Goal: Task Accomplishment & Management: Complete application form

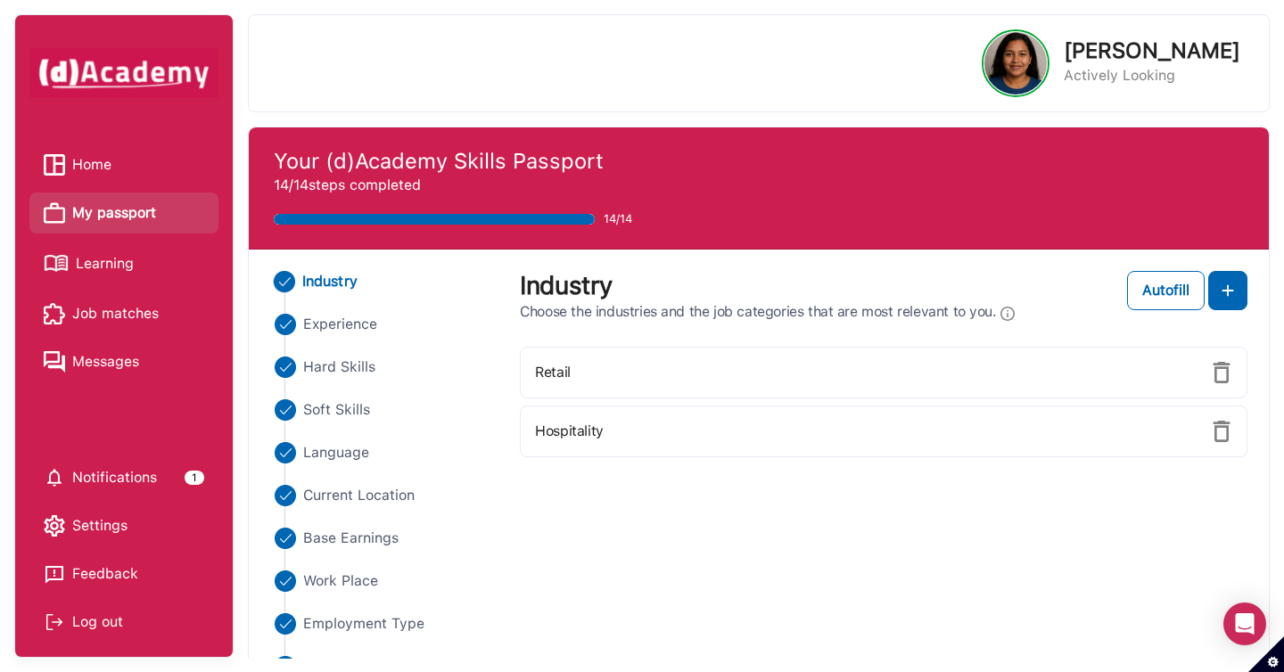
click at [102, 272] on span "Learning" at bounding box center [105, 264] width 58 height 27
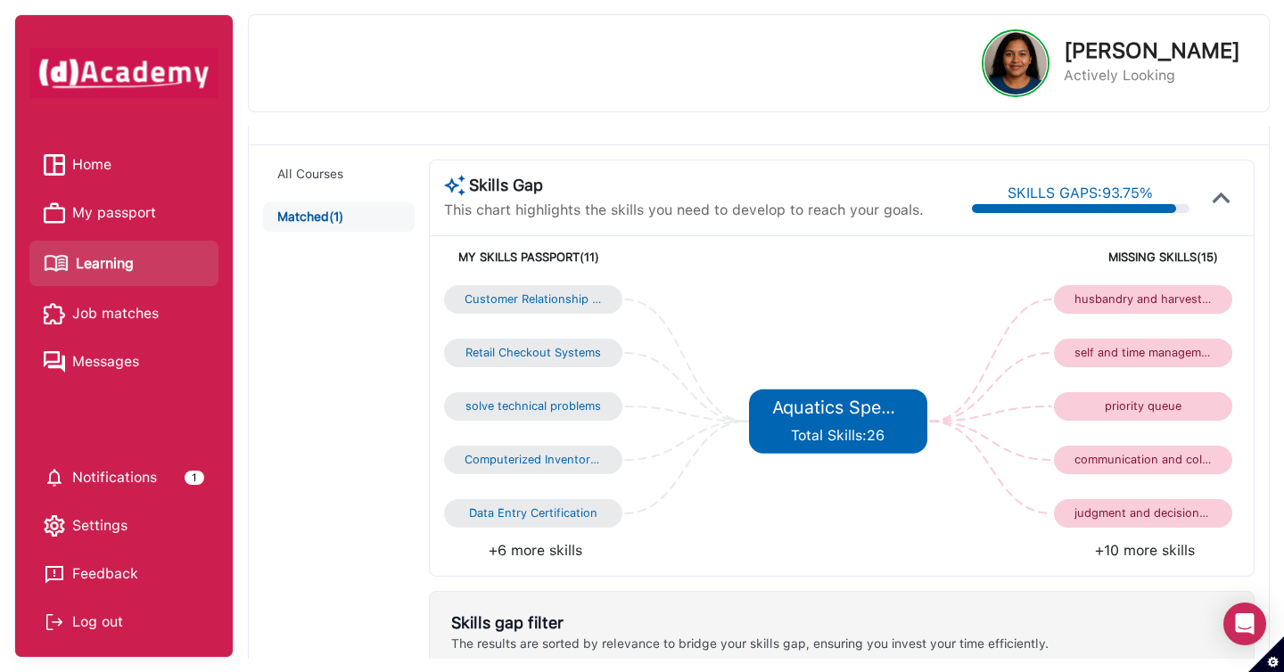
scroll to position [84, 0]
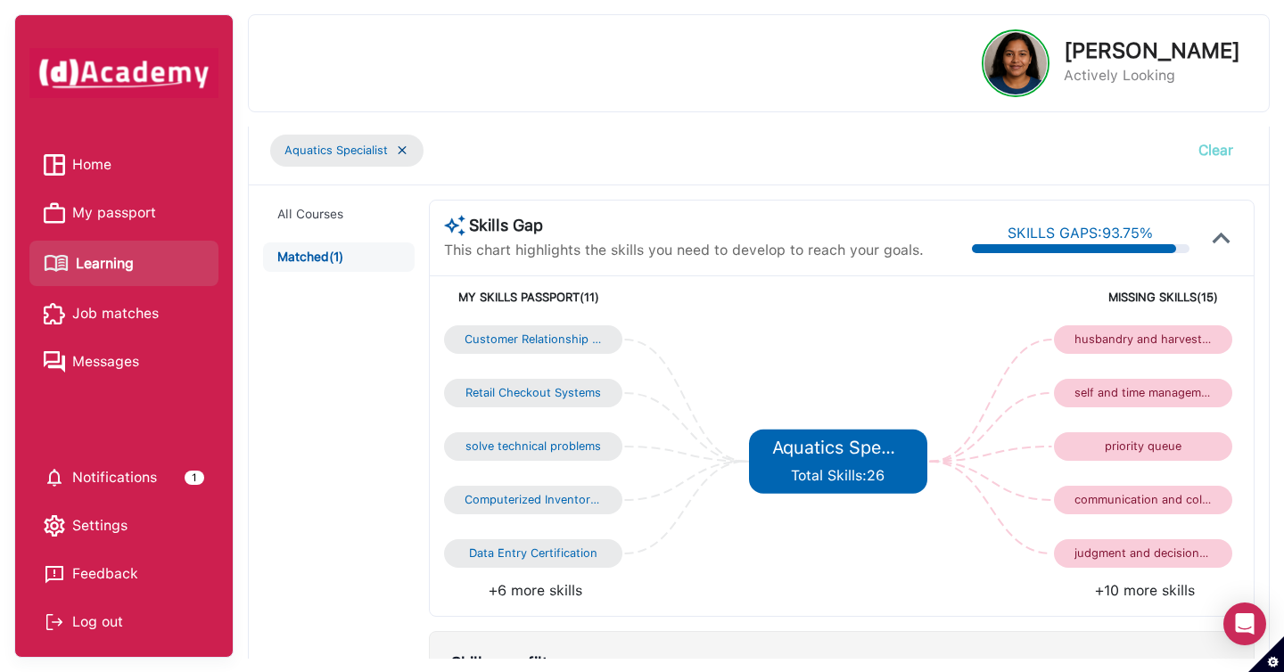
click at [1209, 153] on button "Clear" at bounding box center [1215, 150] width 63 height 39
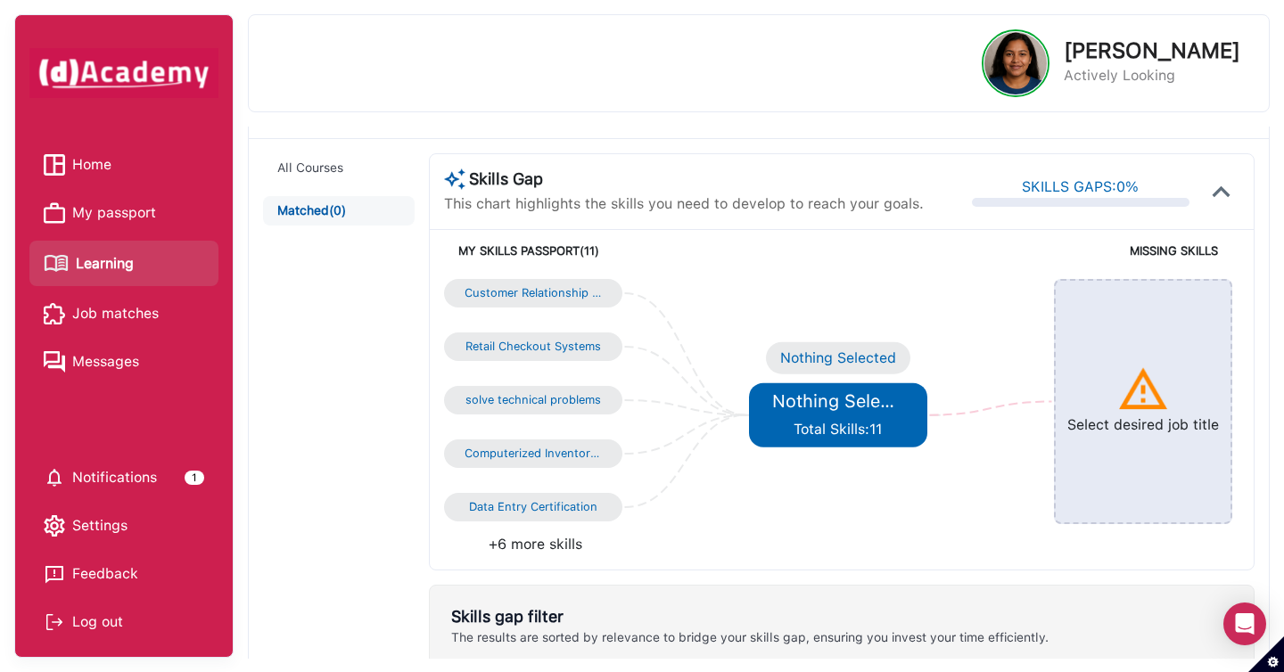
click at [837, 402] on h5 "Nothing Selected" at bounding box center [837, 401] width 131 height 21
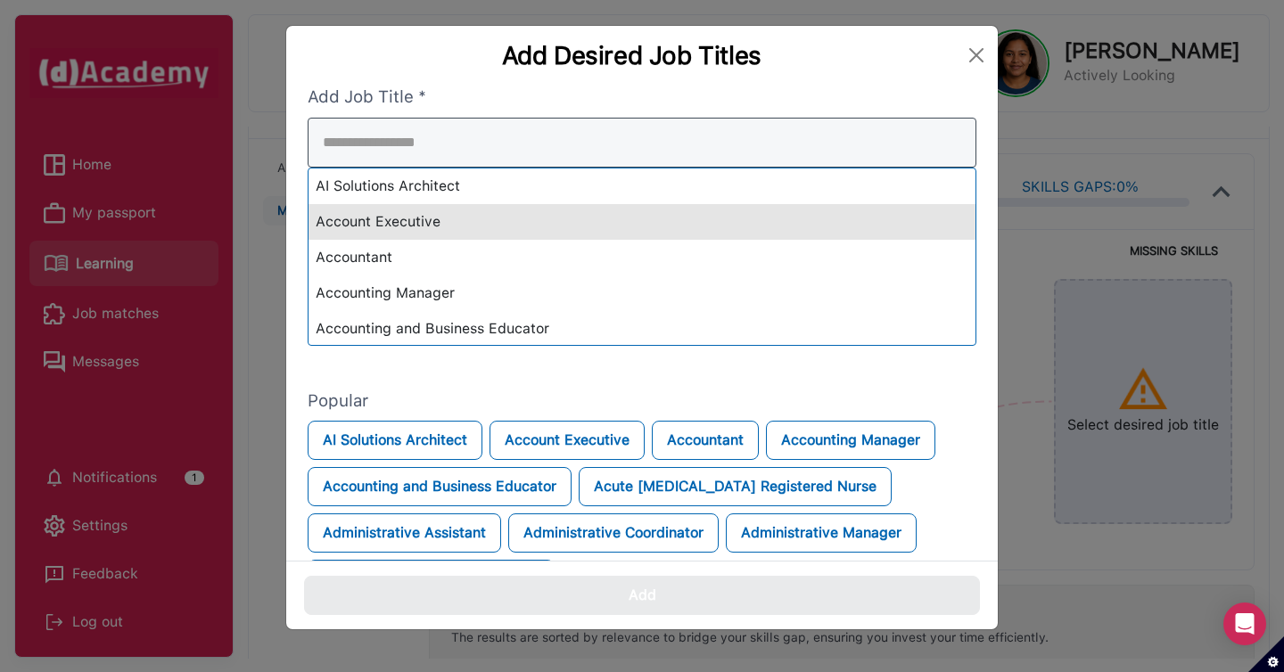
click at [680, 219] on div "AI Solutions Architect Account Executive Accountant Accounting Manager Accounti…" at bounding box center [642, 232] width 669 height 228
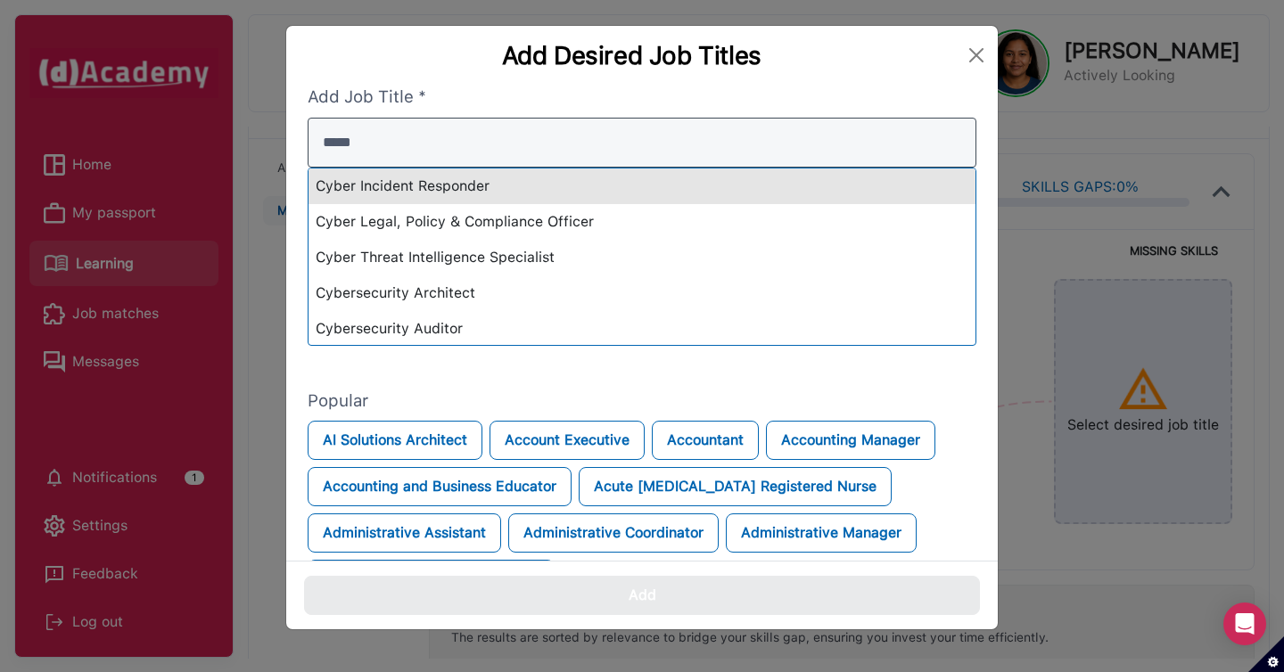
type input "*****"
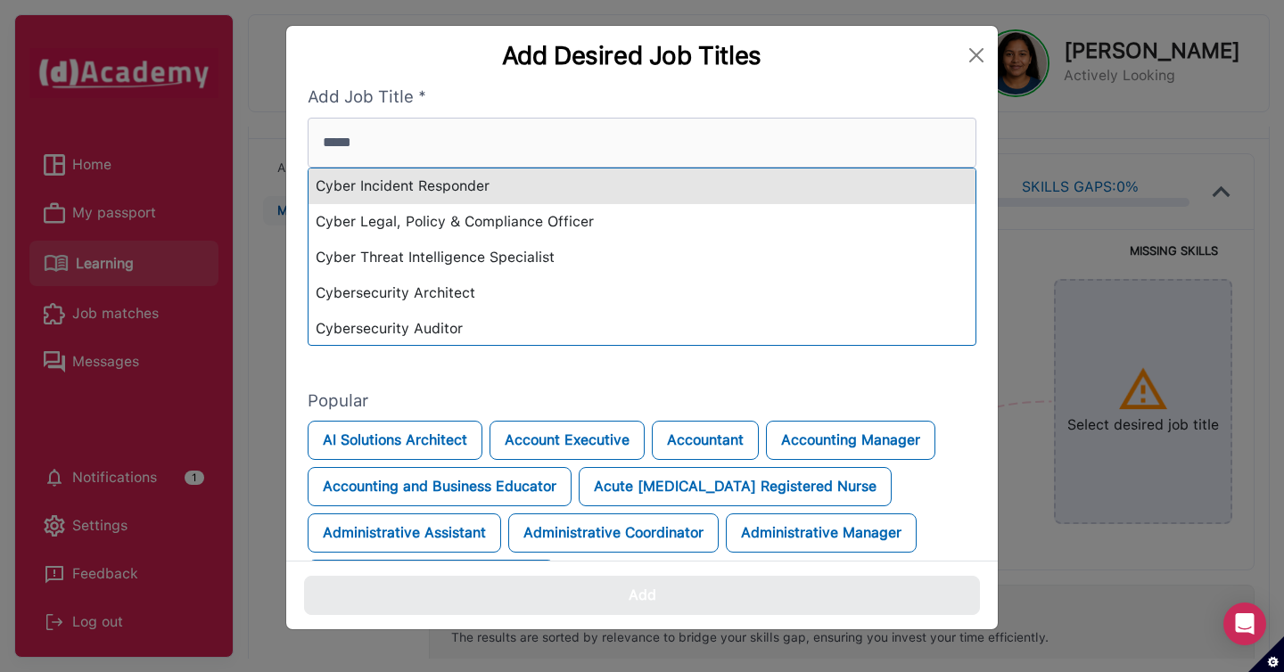
click at [517, 180] on div "Cyber Incident Responder" at bounding box center [642, 187] width 667 height 36
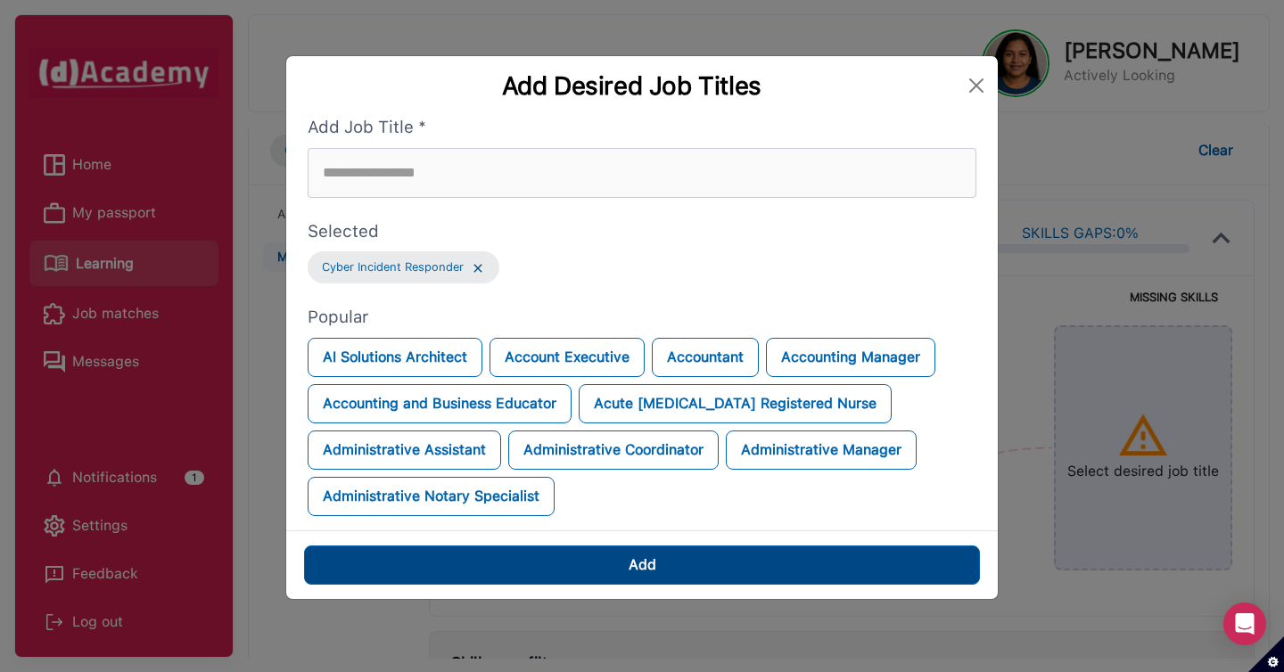
click at [703, 571] on button "Add" at bounding box center [642, 565] width 676 height 39
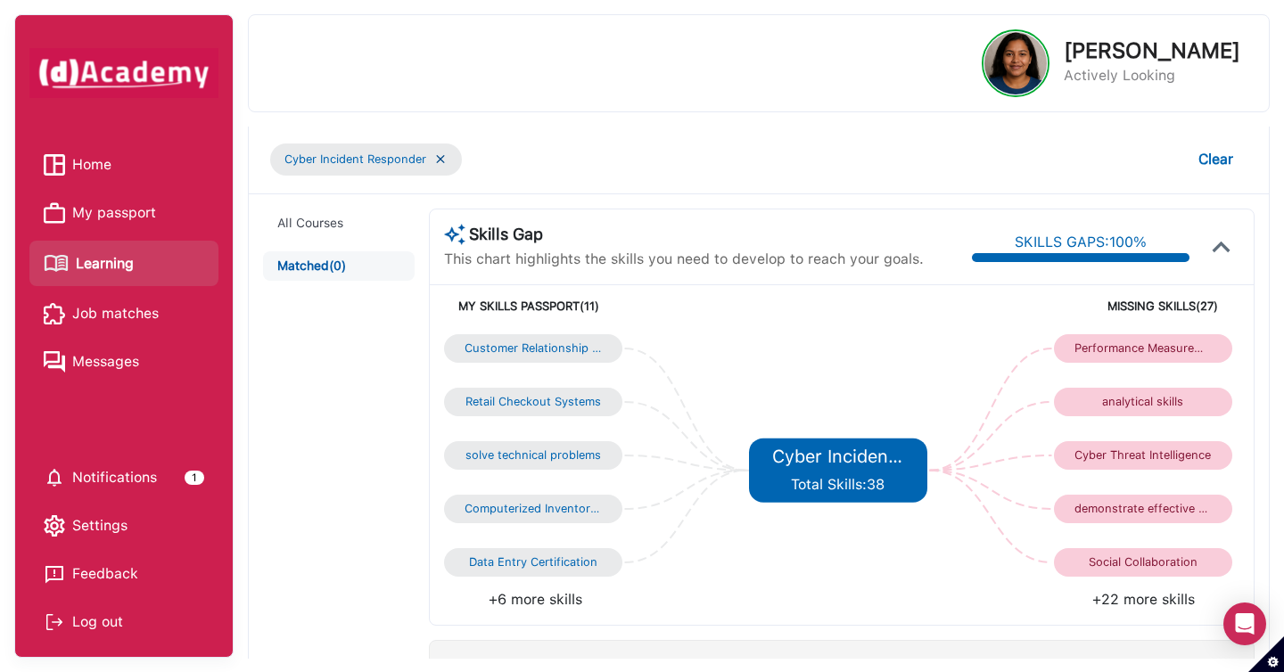
scroll to position [0, 0]
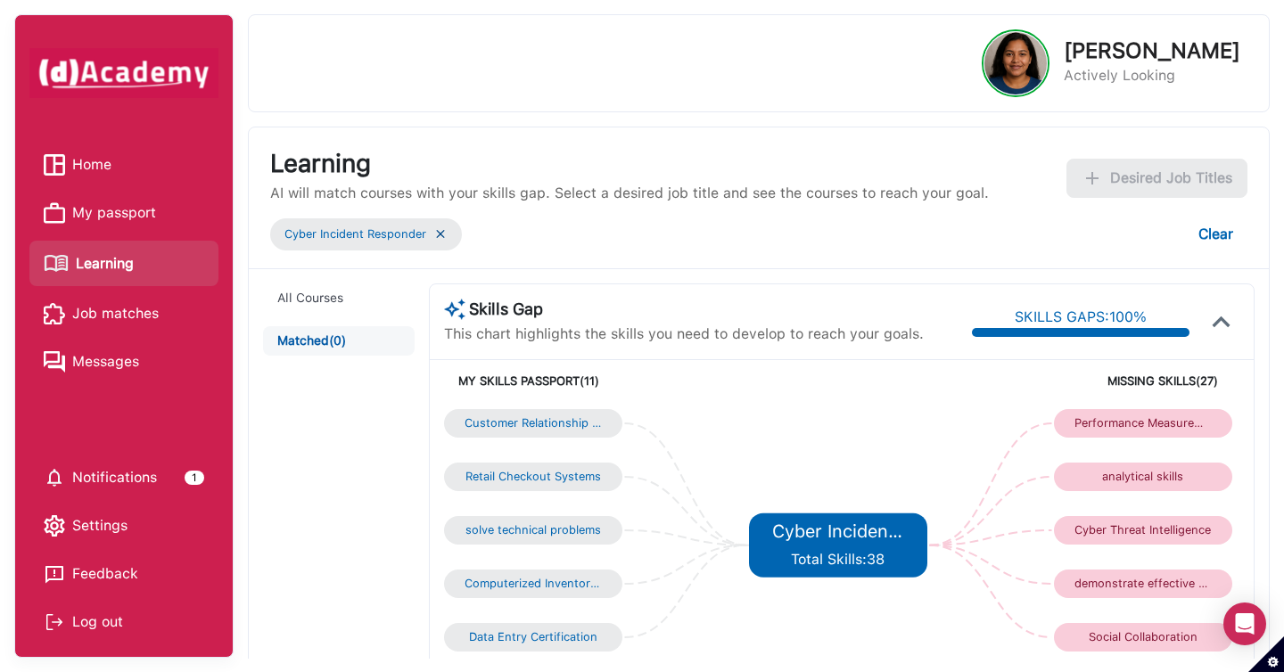
click at [443, 234] on img at bounding box center [440, 234] width 14 height 15
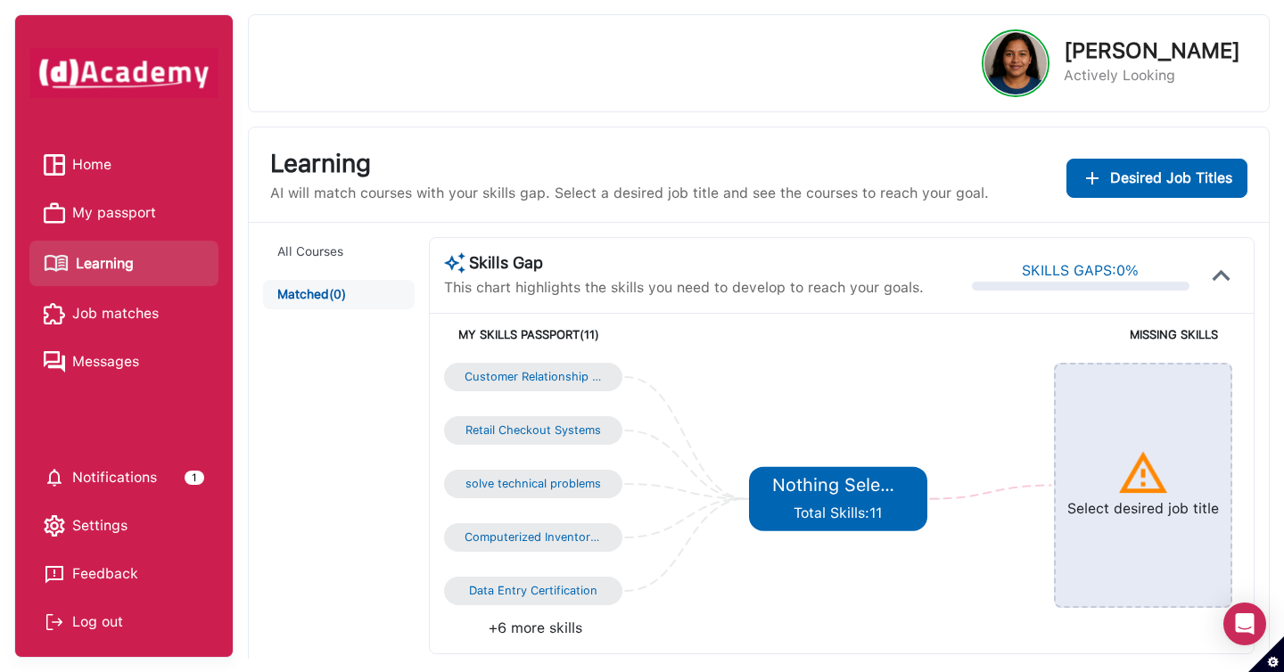
scroll to position [1, 0]
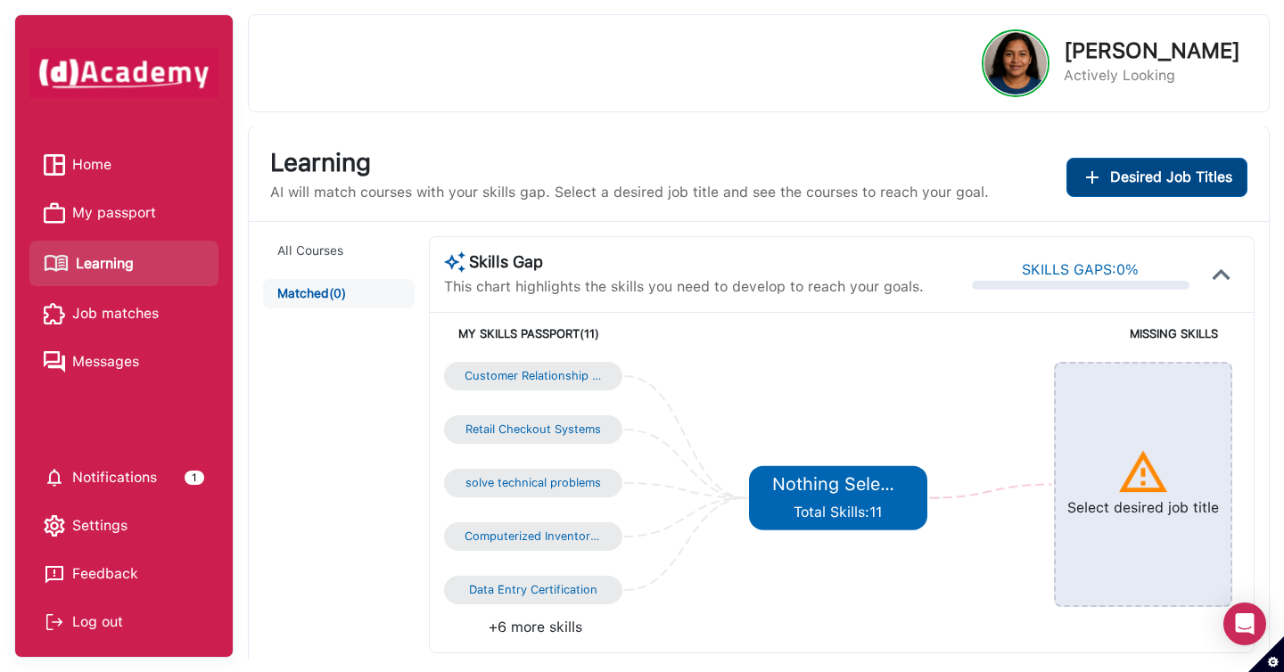
click at [1139, 171] on span "Desired Job Titles" at bounding box center [1171, 177] width 122 height 21
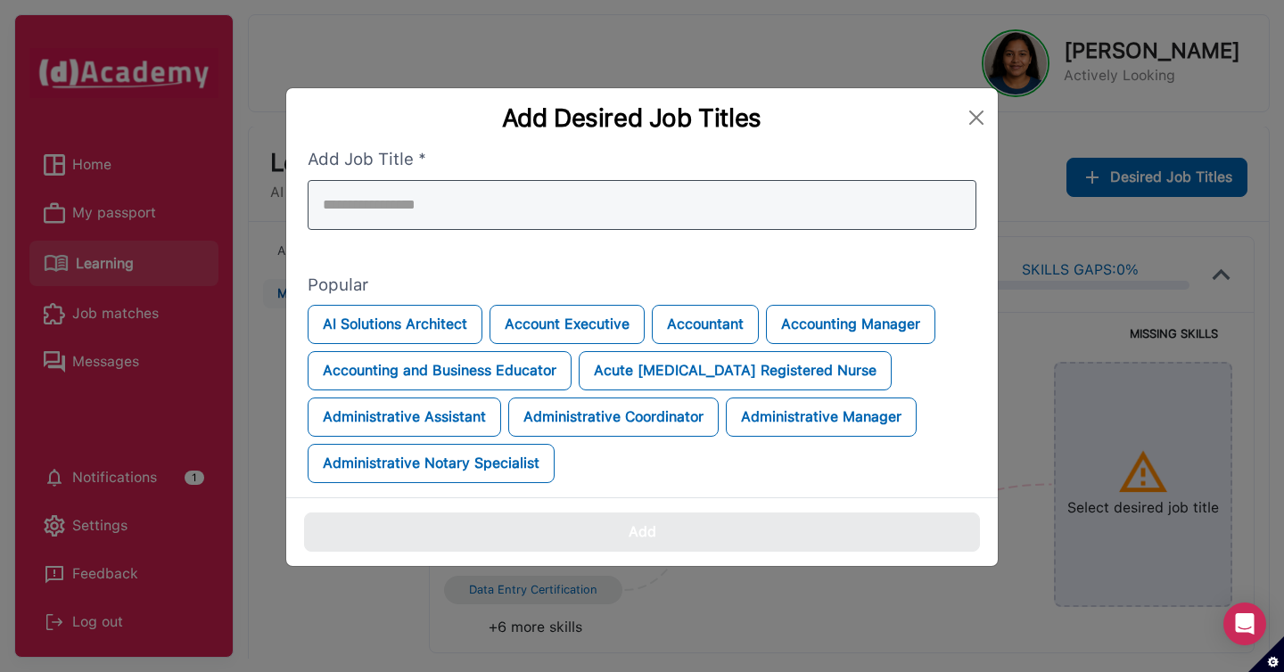
click at [806, 202] on div at bounding box center [642, 205] width 669 height 50
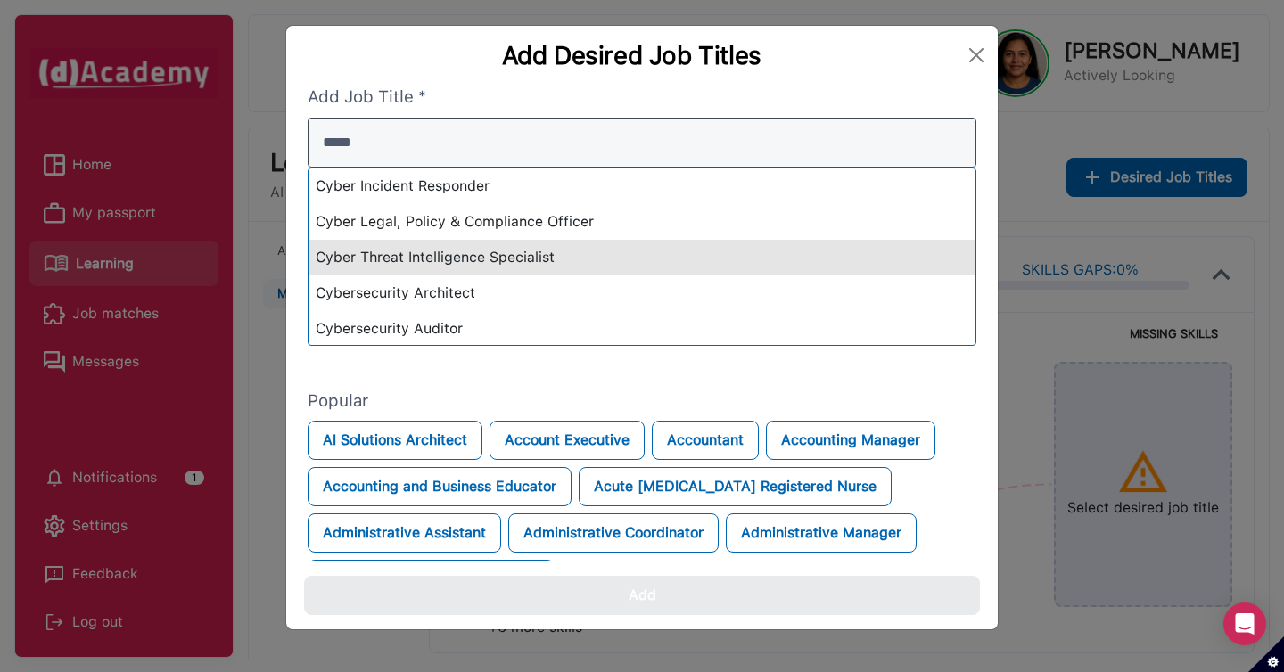
type input "*****"
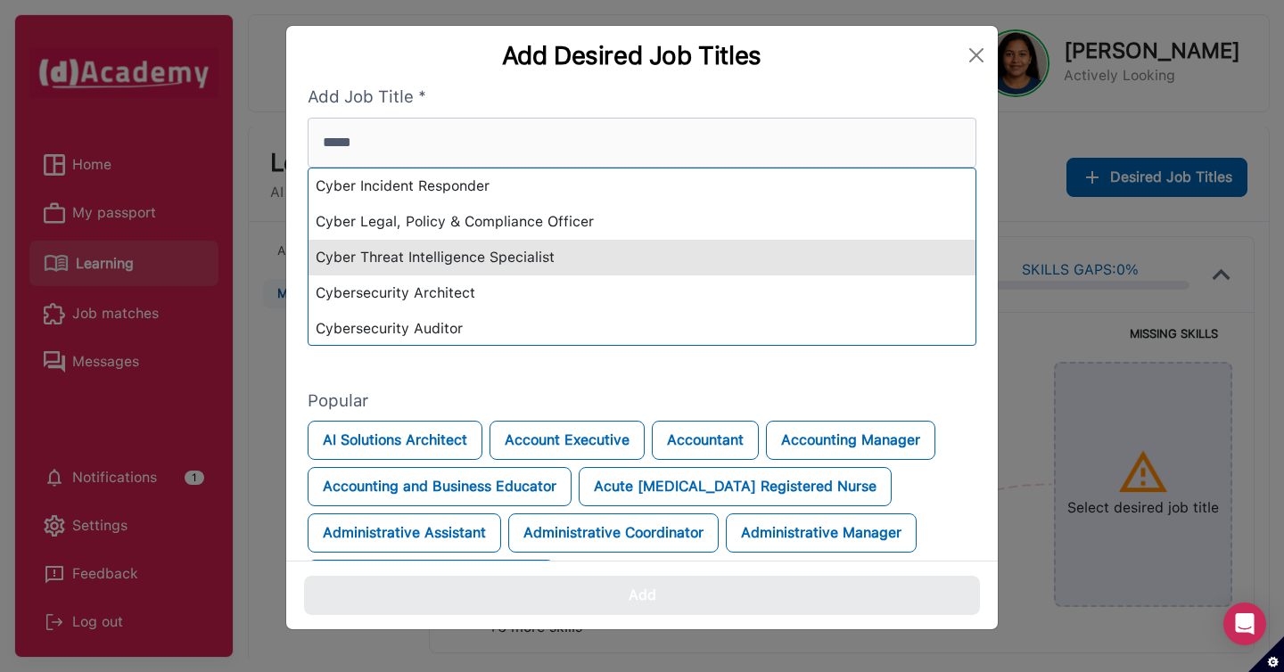
click at [764, 277] on div "Cybersecurity Architect" at bounding box center [642, 294] width 667 height 36
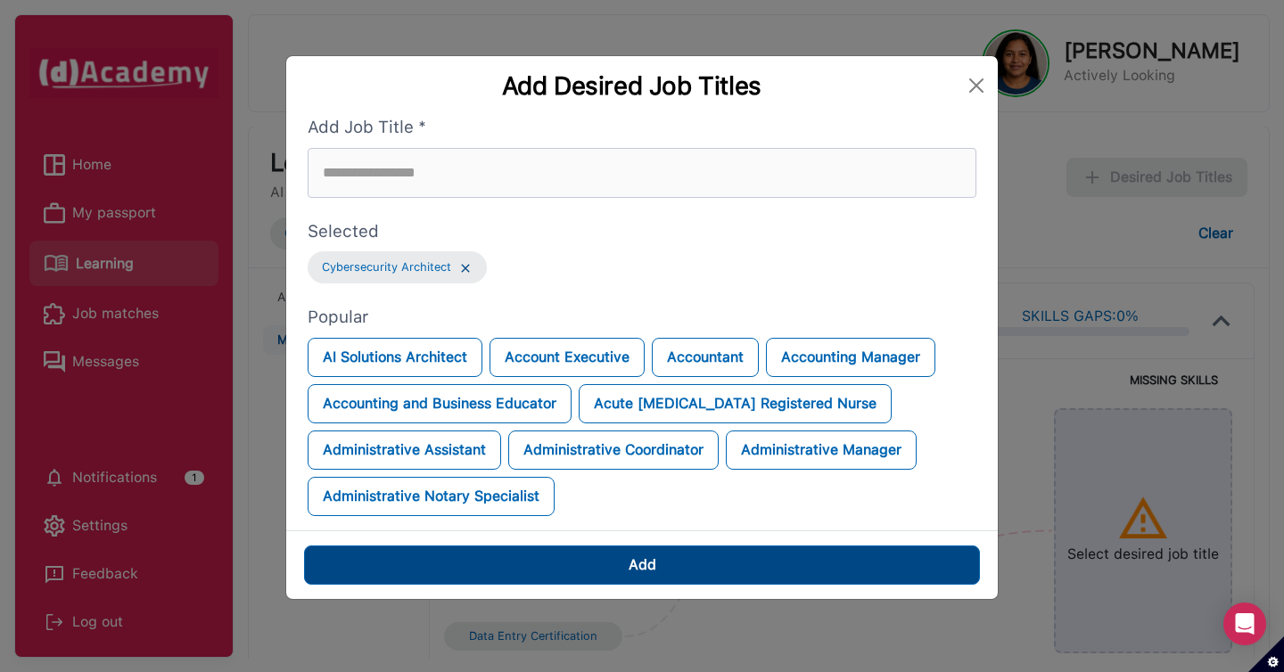
click at [743, 558] on button "Add" at bounding box center [642, 565] width 676 height 39
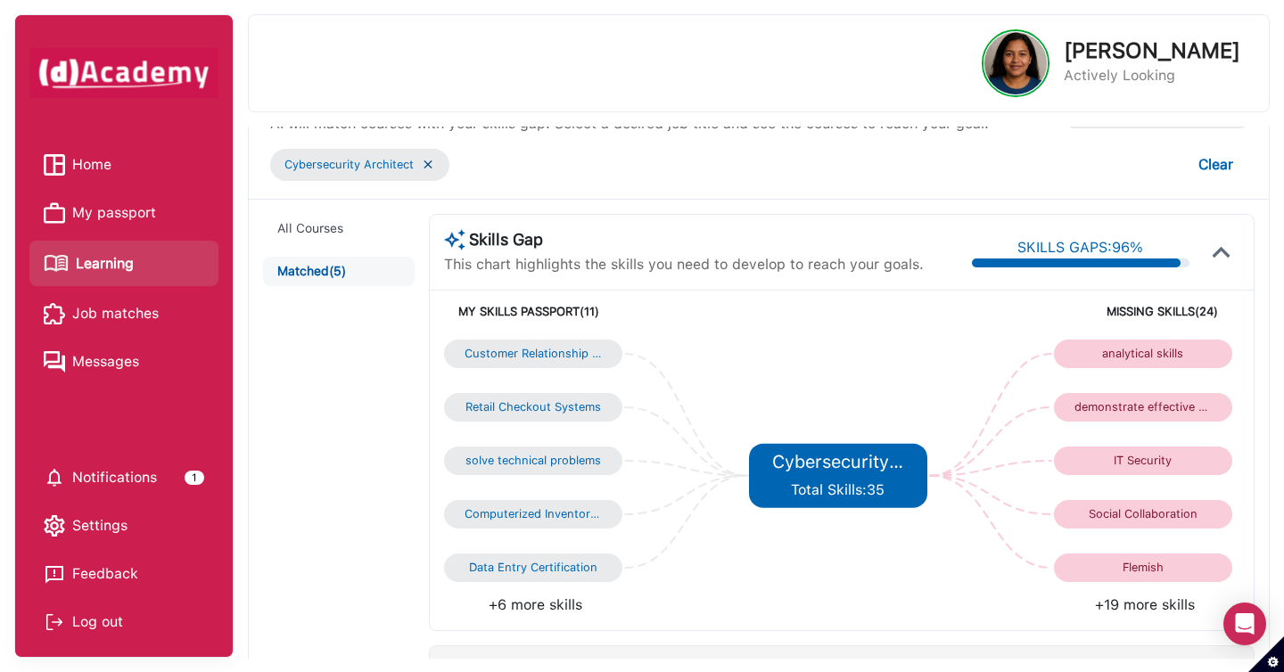
scroll to position [0, 0]
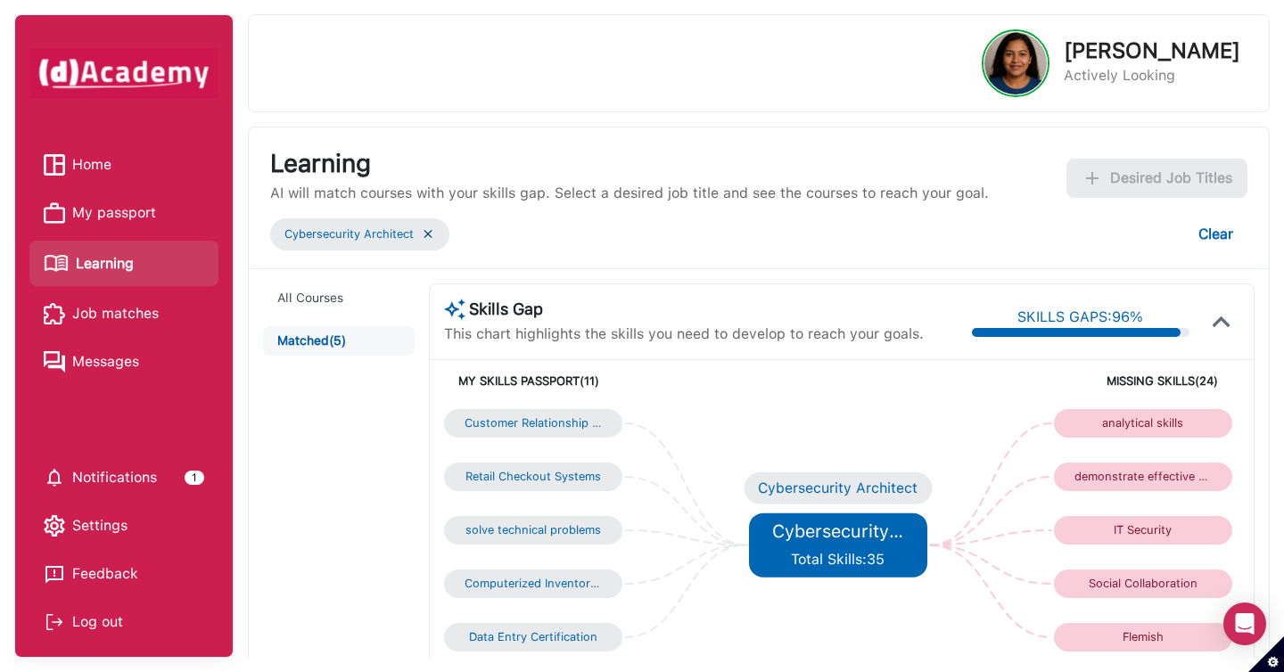
click at [857, 540] on h5 "Cybersecurity Architect" at bounding box center [837, 531] width 131 height 21
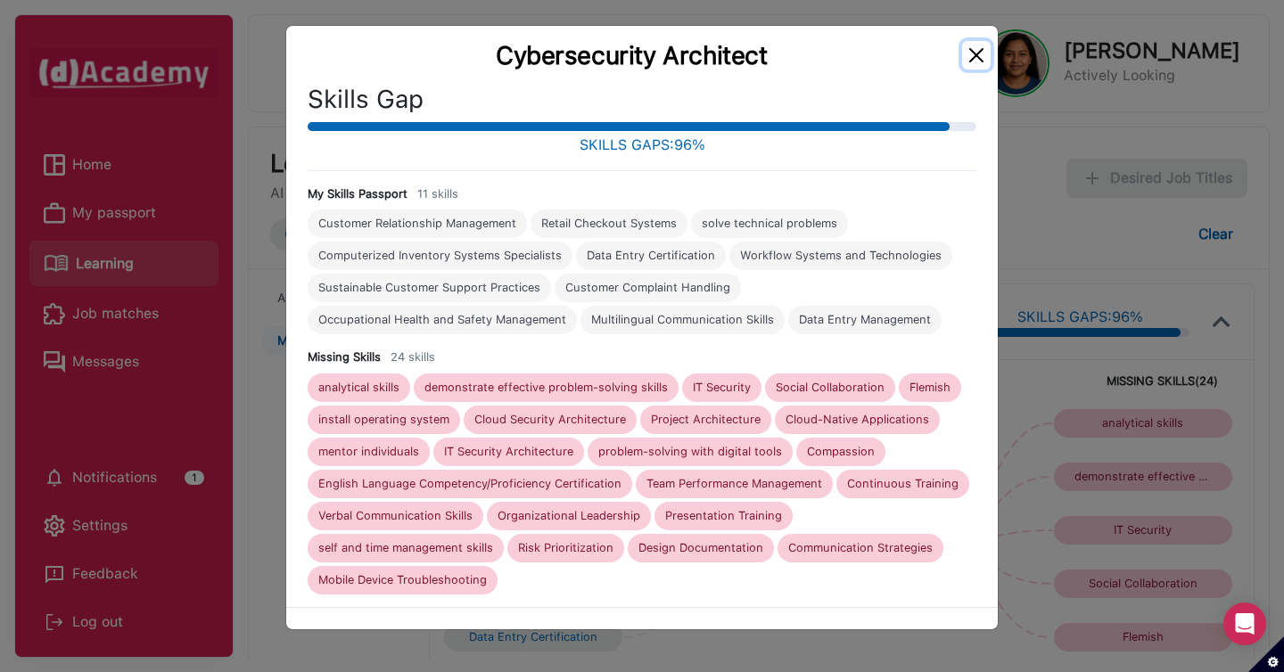
click at [973, 60] on button "Close" at bounding box center [976, 55] width 29 height 29
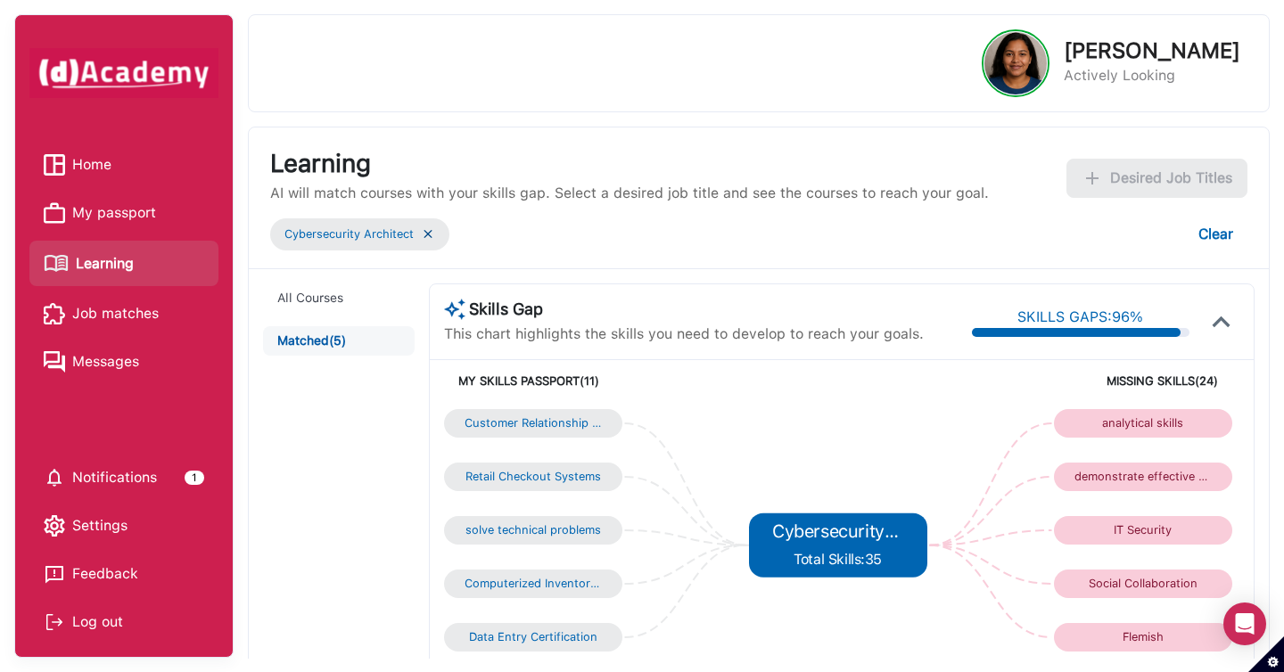
click at [423, 230] on img at bounding box center [428, 234] width 14 height 15
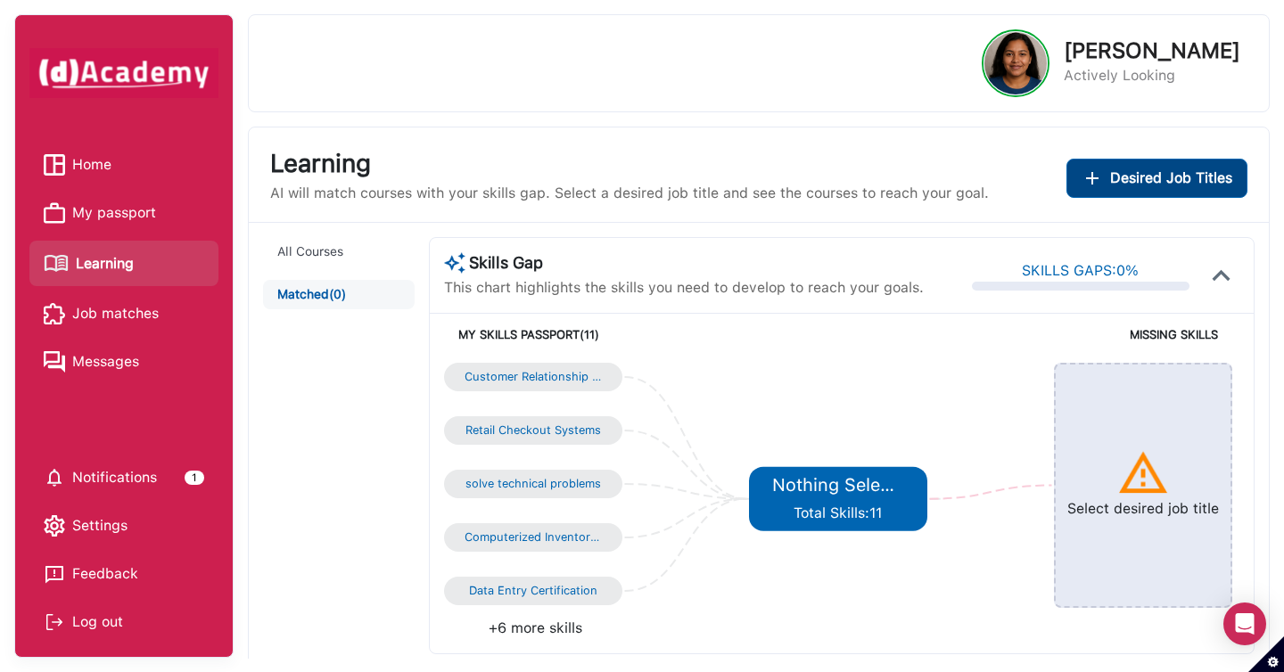
click at [1198, 187] on span "Desired Job Titles" at bounding box center [1171, 178] width 122 height 21
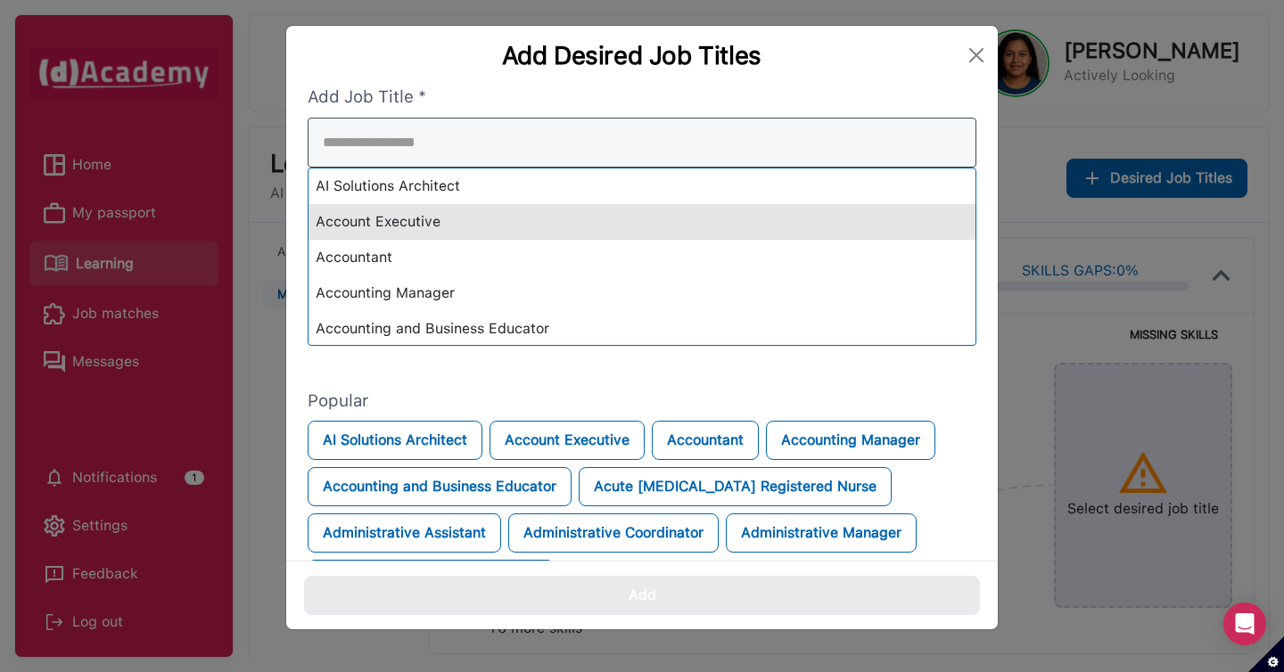
click at [706, 224] on div "AI Solutions Architect Account Executive Accountant Accounting Manager Accounti…" at bounding box center [642, 232] width 669 height 228
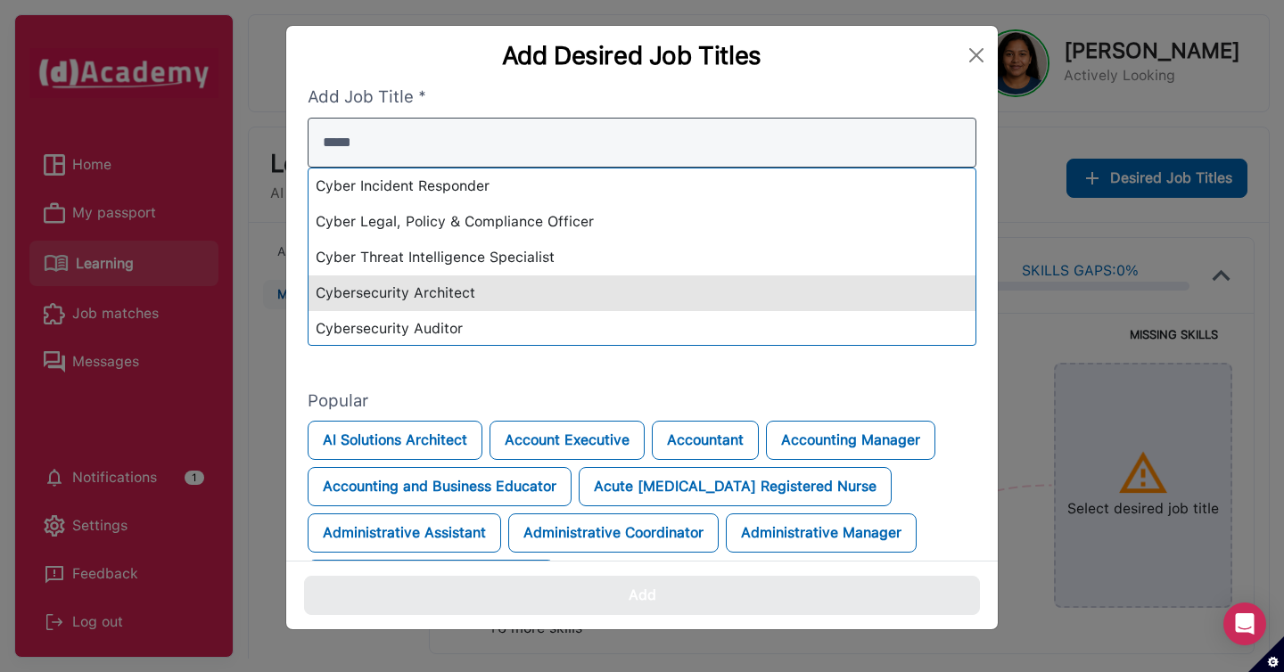
type input "*****"
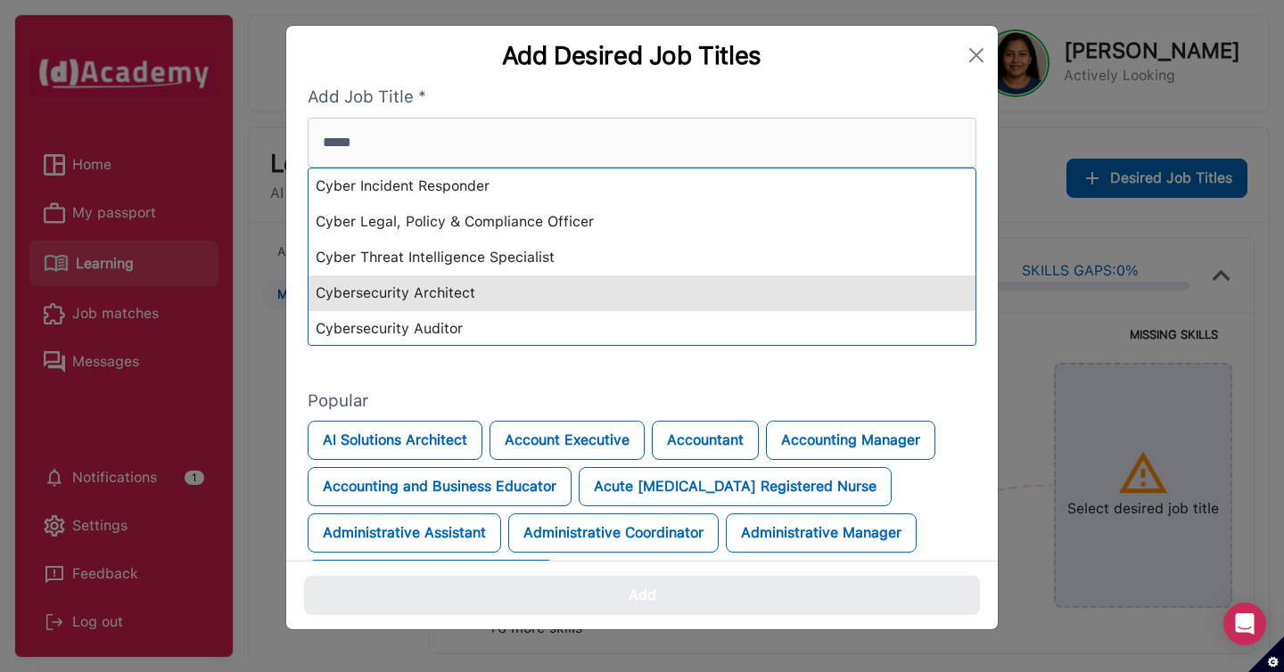
click at [711, 306] on div "Cybersecurity Architect" at bounding box center [642, 294] width 667 height 36
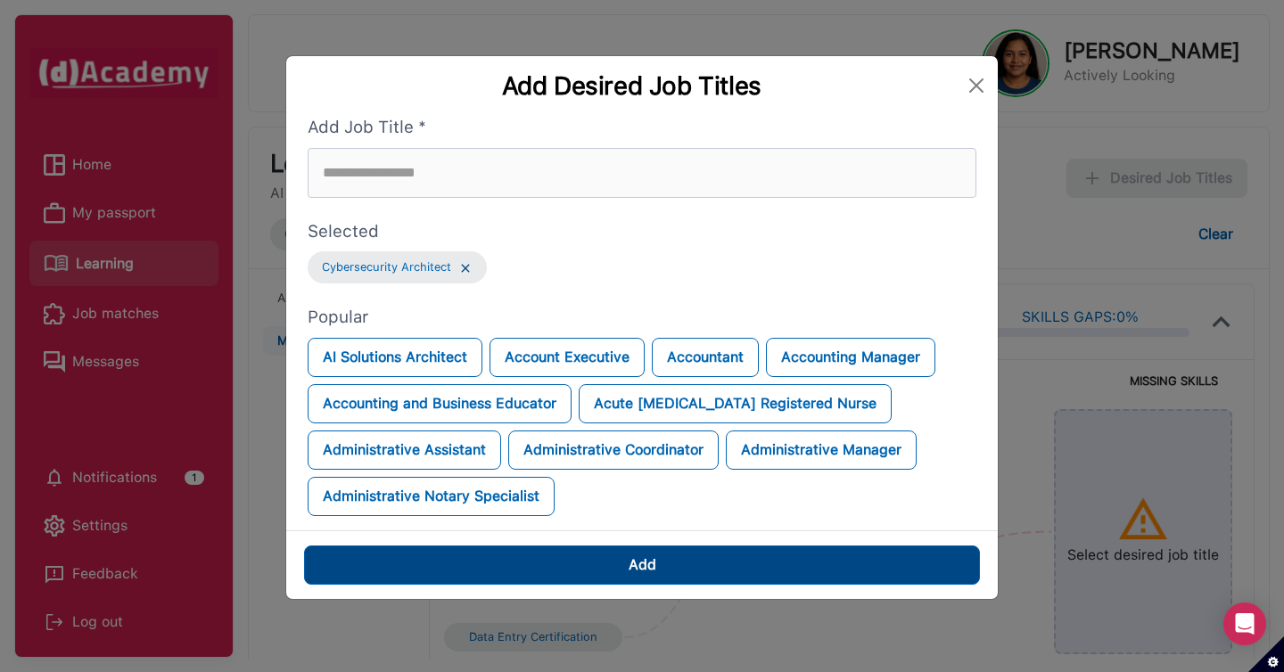
click at [771, 554] on button "Add" at bounding box center [642, 565] width 676 height 39
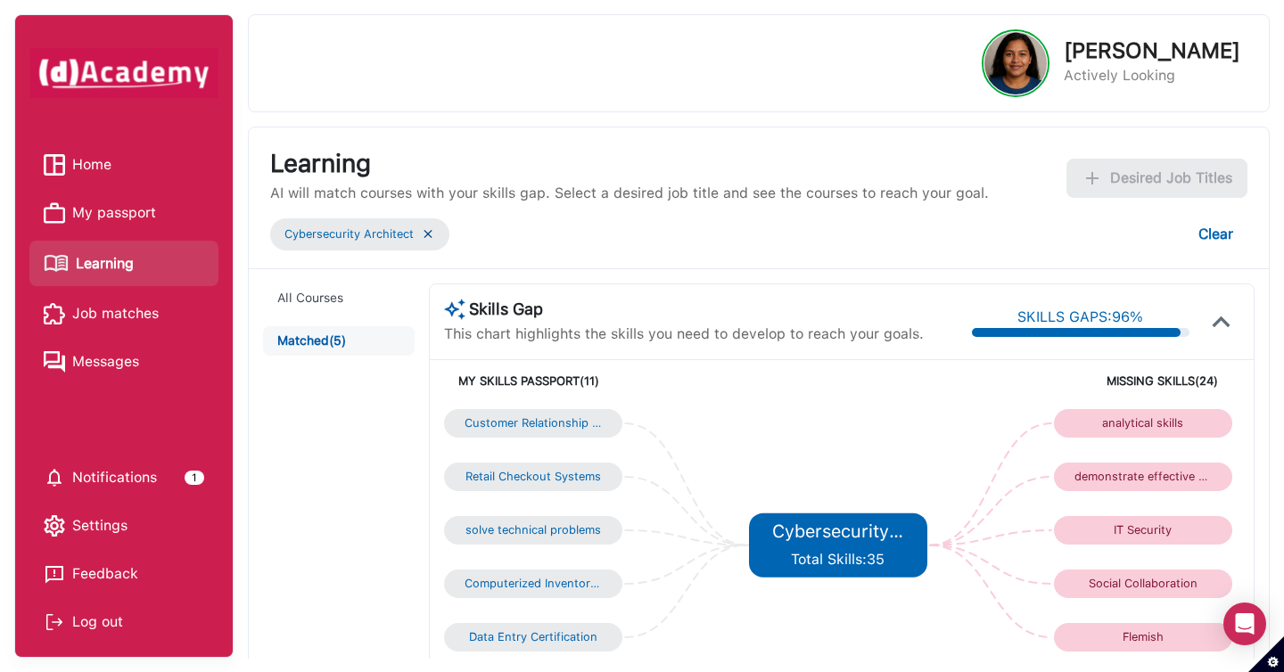
click at [425, 237] on img at bounding box center [428, 234] width 14 height 15
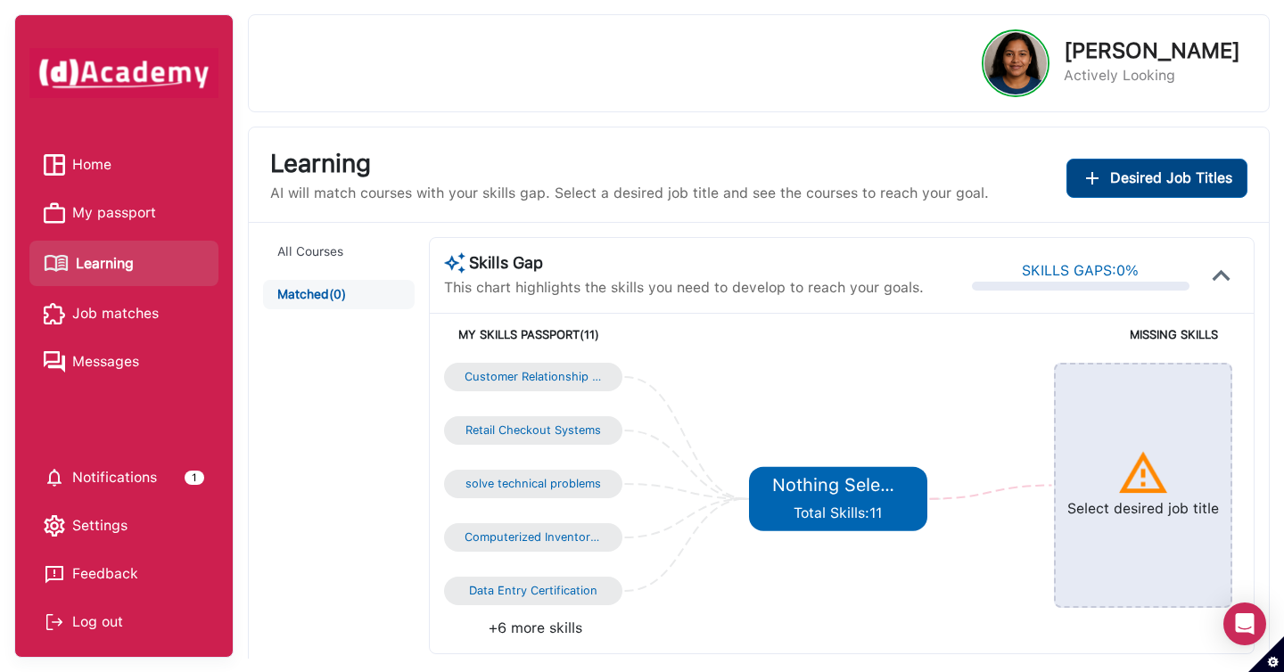
click at [1161, 164] on button "Desired Job Titles" at bounding box center [1157, 178] width 181 height 39
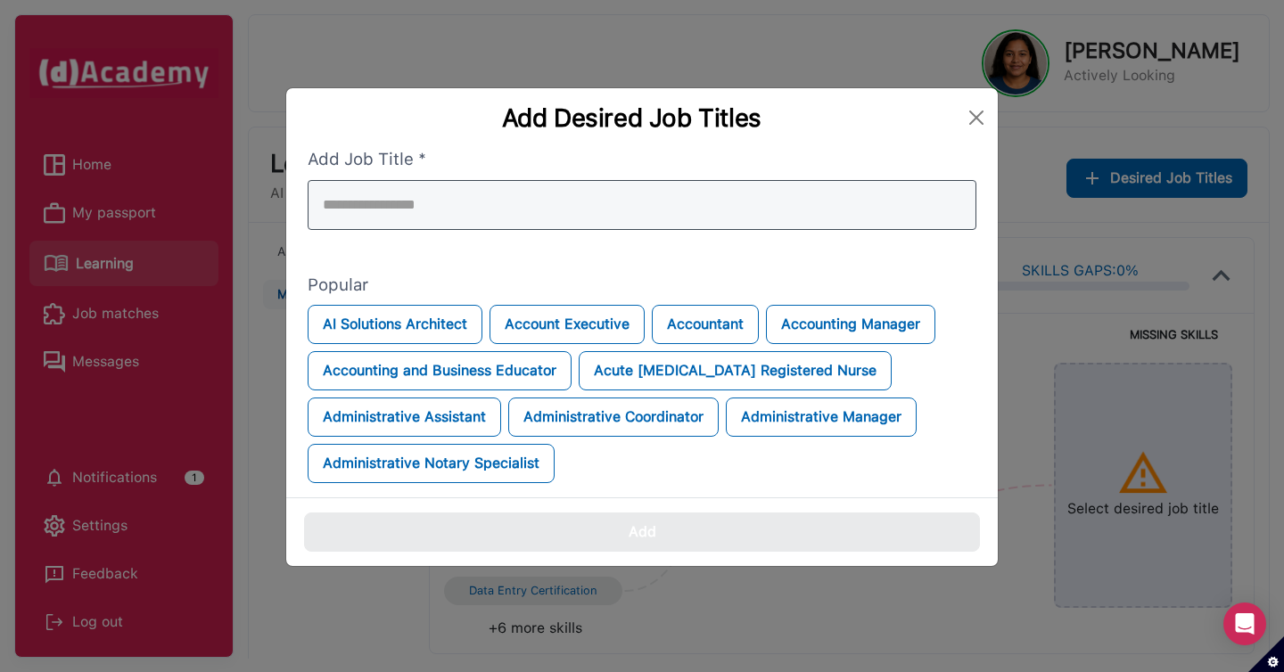
click at [800, 183] on div at bounding box center [642, 205] width 669 height 50
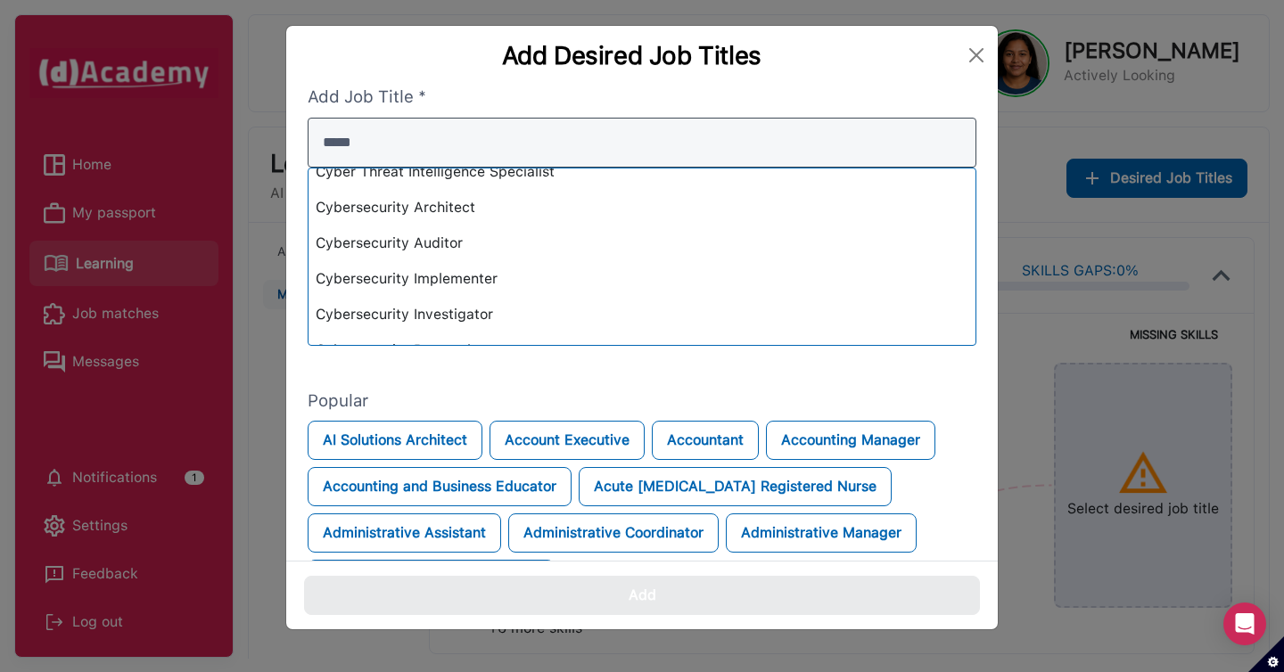
scroll to position [111, 0]
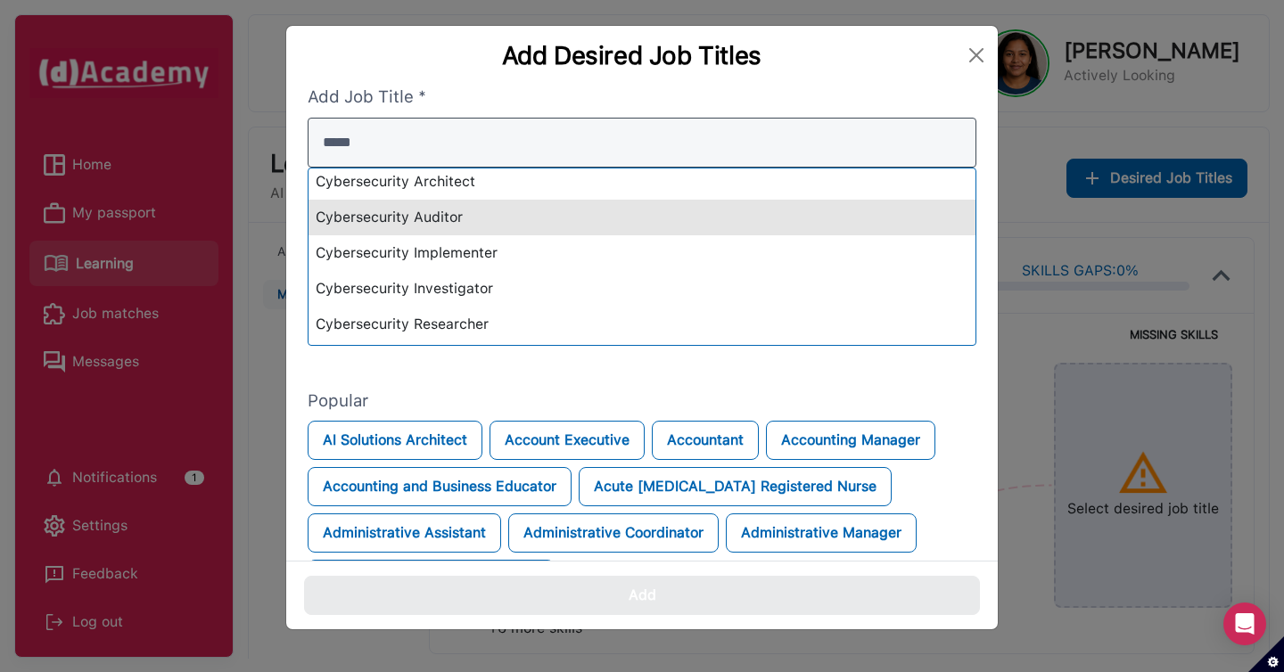
type input "*****"
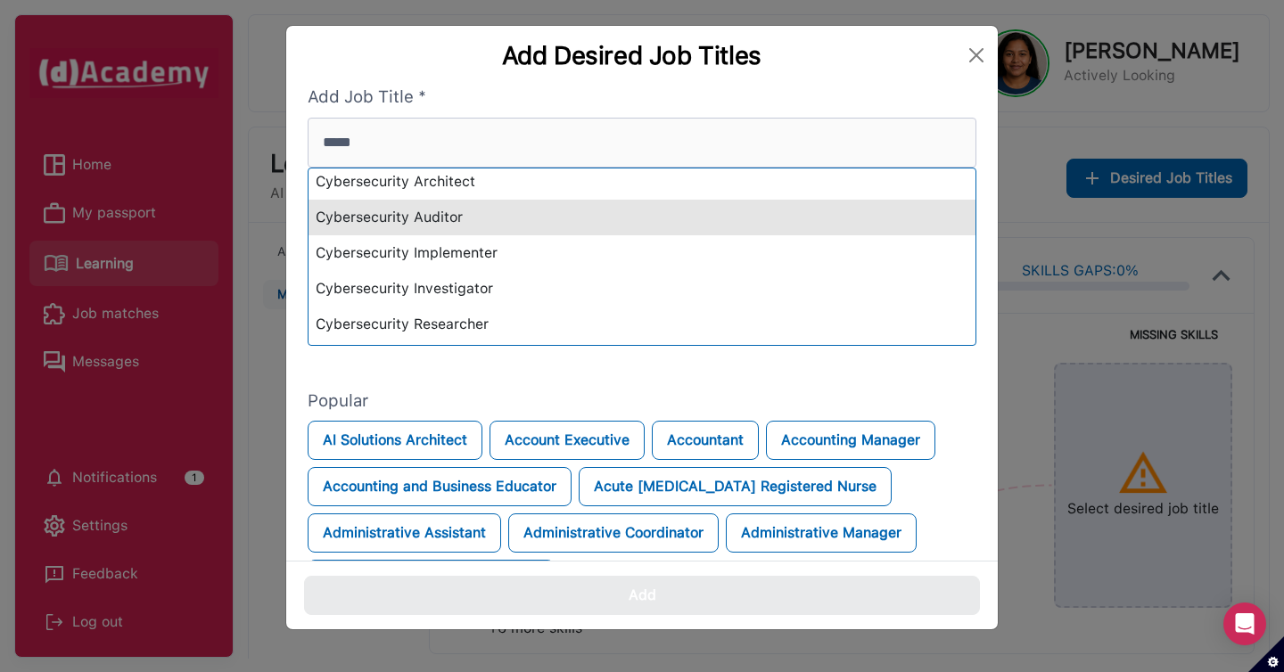
click at [722, 213] on div "Cybersecurity Auditor" at bounding box center [642, 218] width 667 height 36
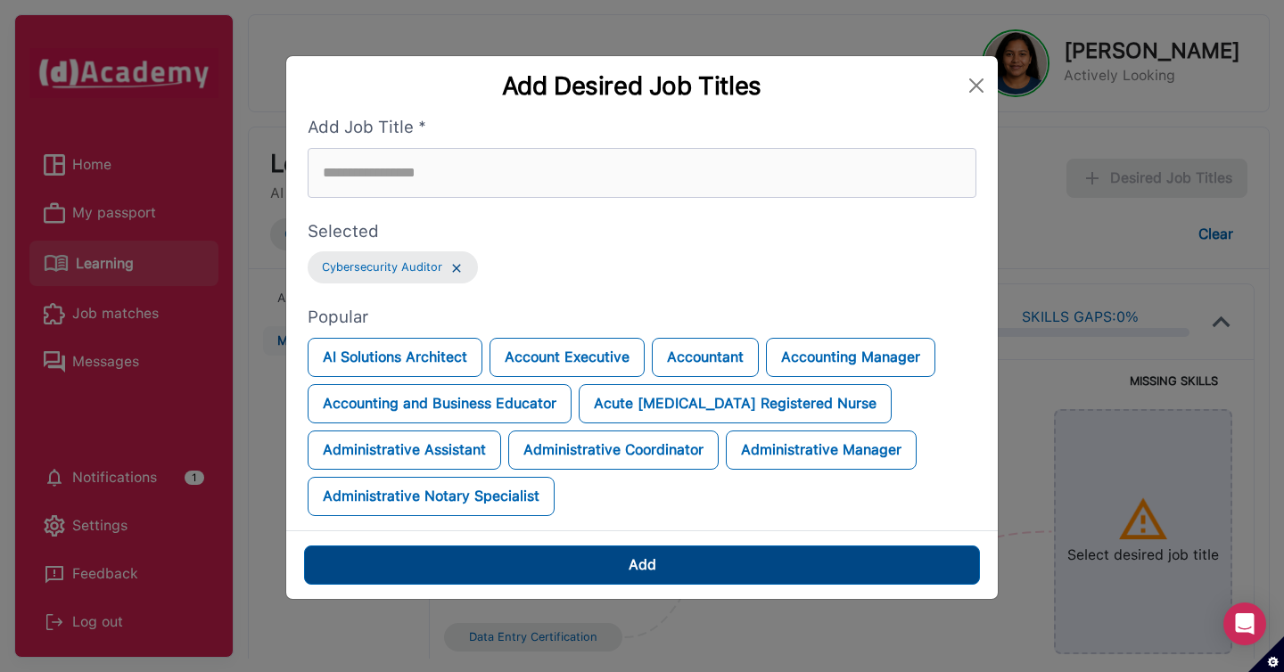
click at [800, 561] on button "Add" at bounding box center [642, 565] width 676 height 39
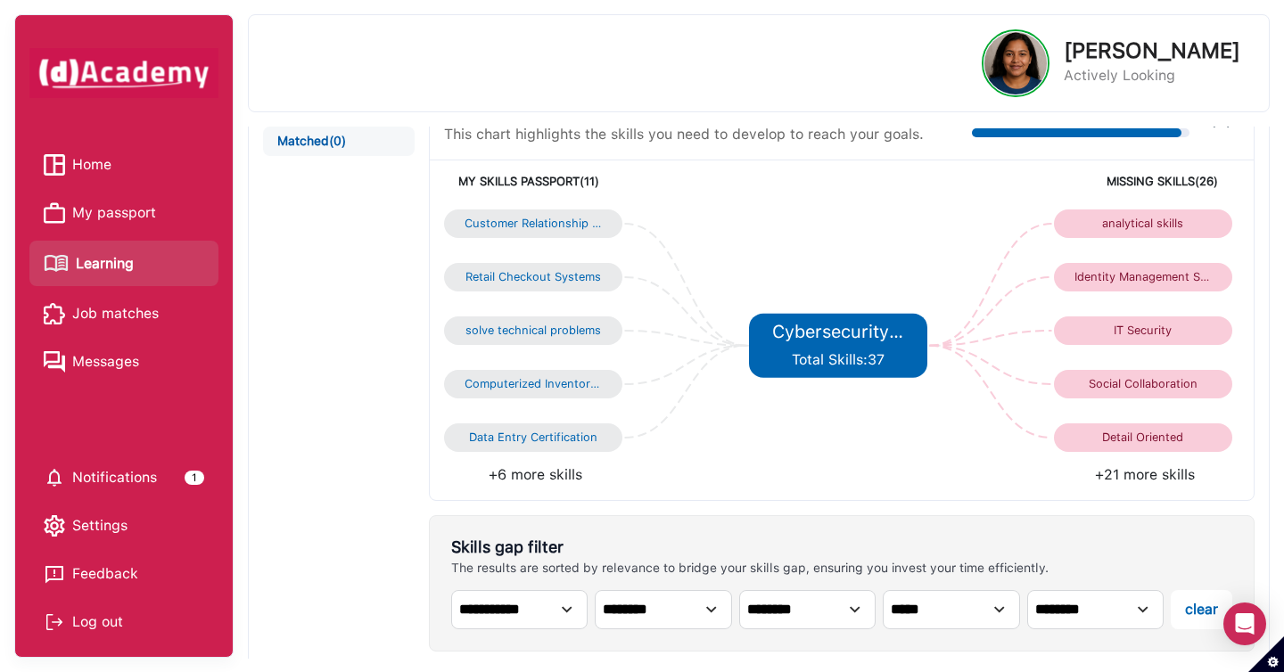
scroll to position [0, 0]
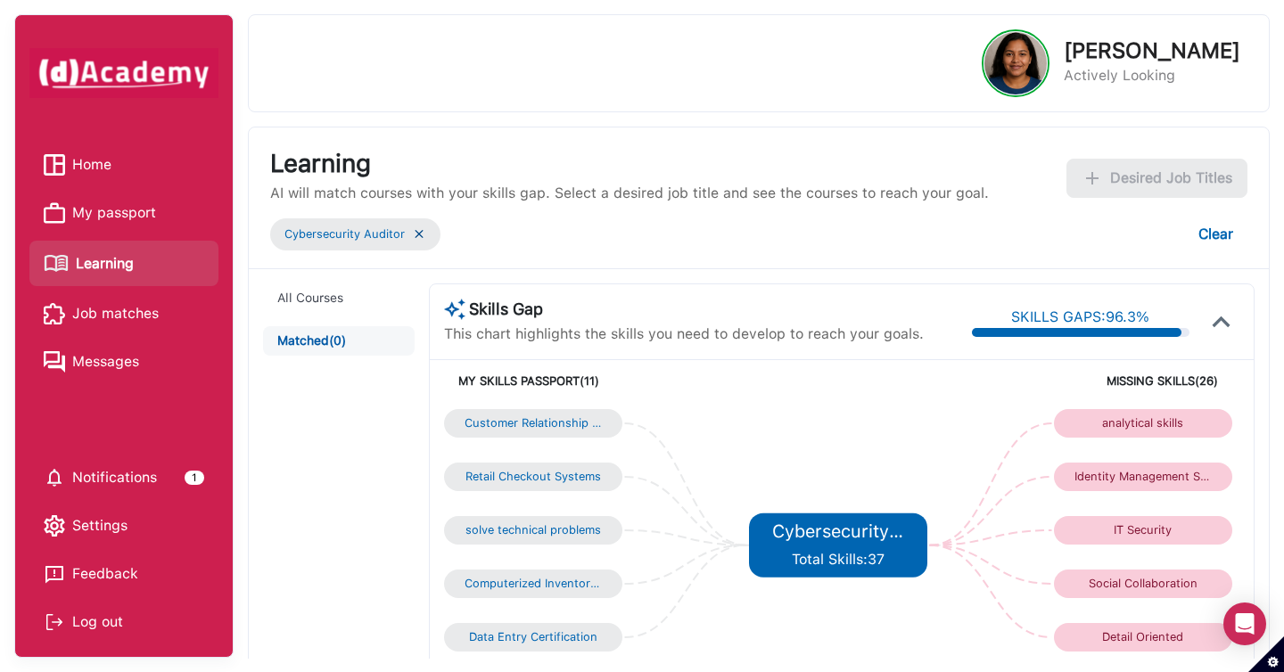
click at [418, 235] on img at bounding box center [419, 234] width 14 height 15
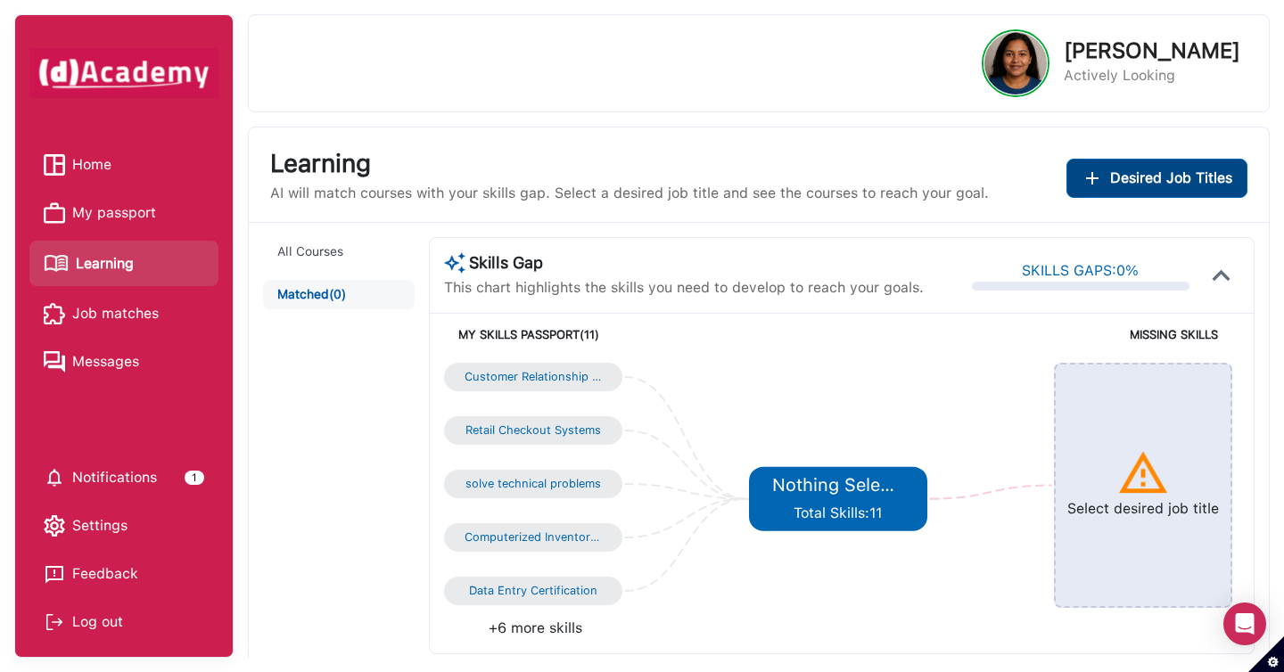
click at [1139, 170] on span "Desired Job Titles" at bounding box center [1171, 178] width 122 height 21
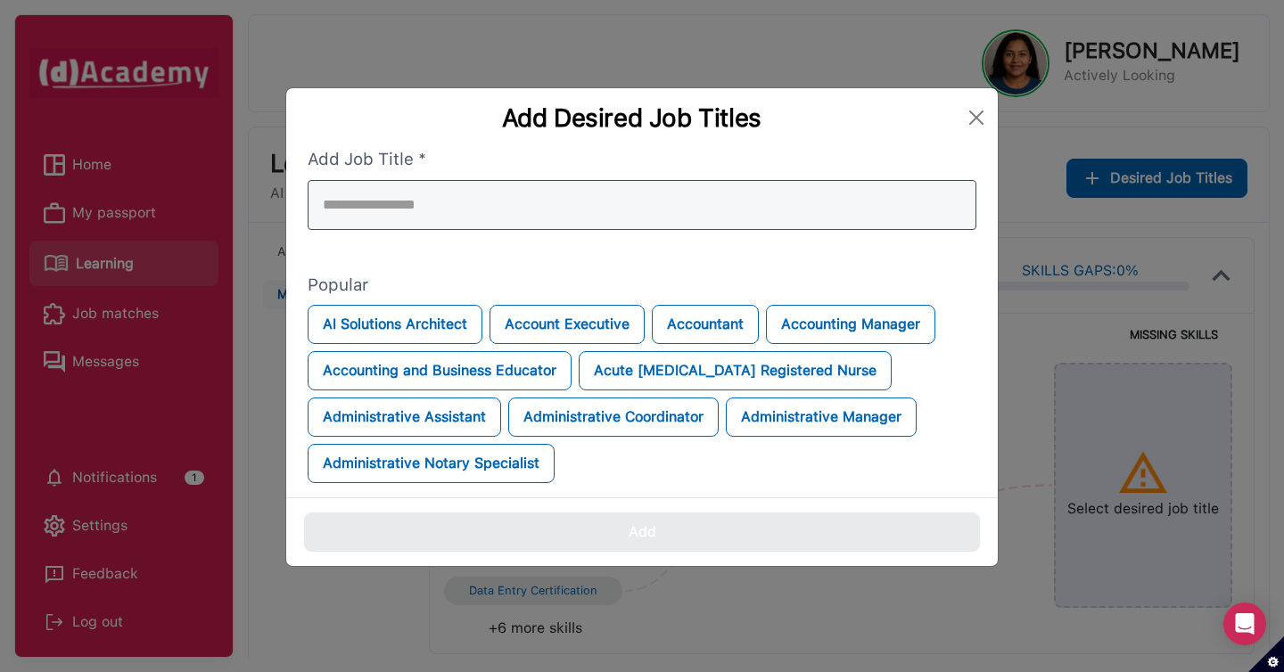
click at [660, 216] on div at bounding box center [642, 205] width 669 height 50
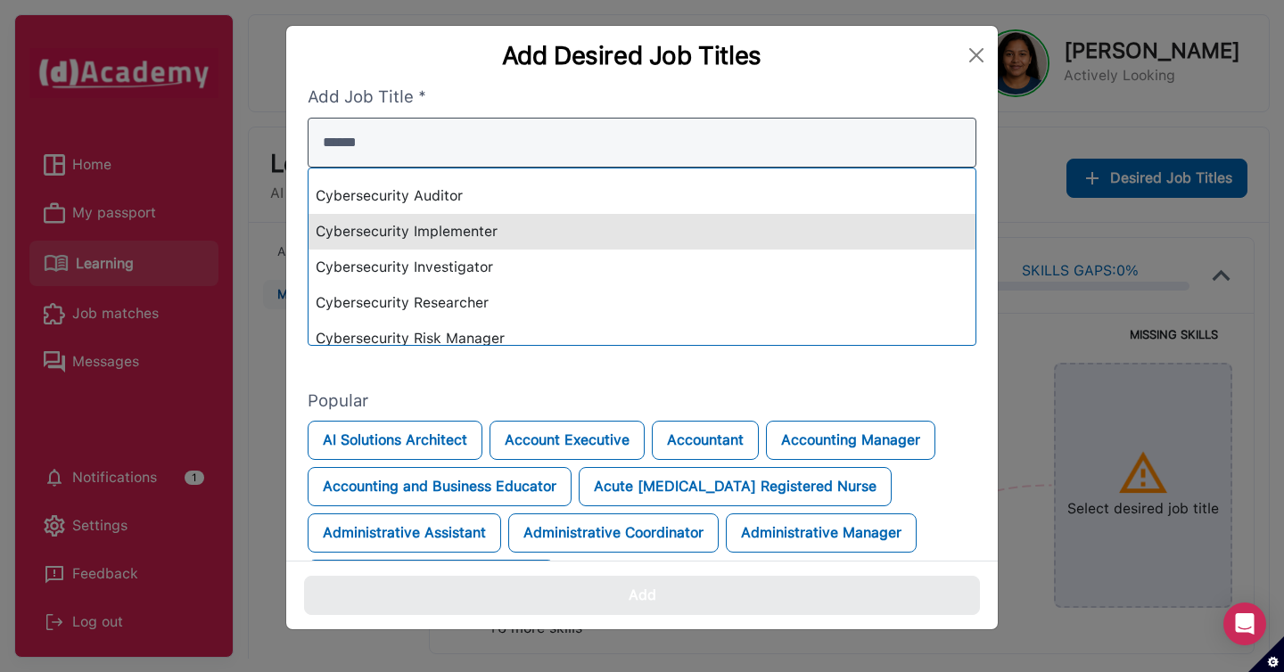
scroll to position [37, 0]
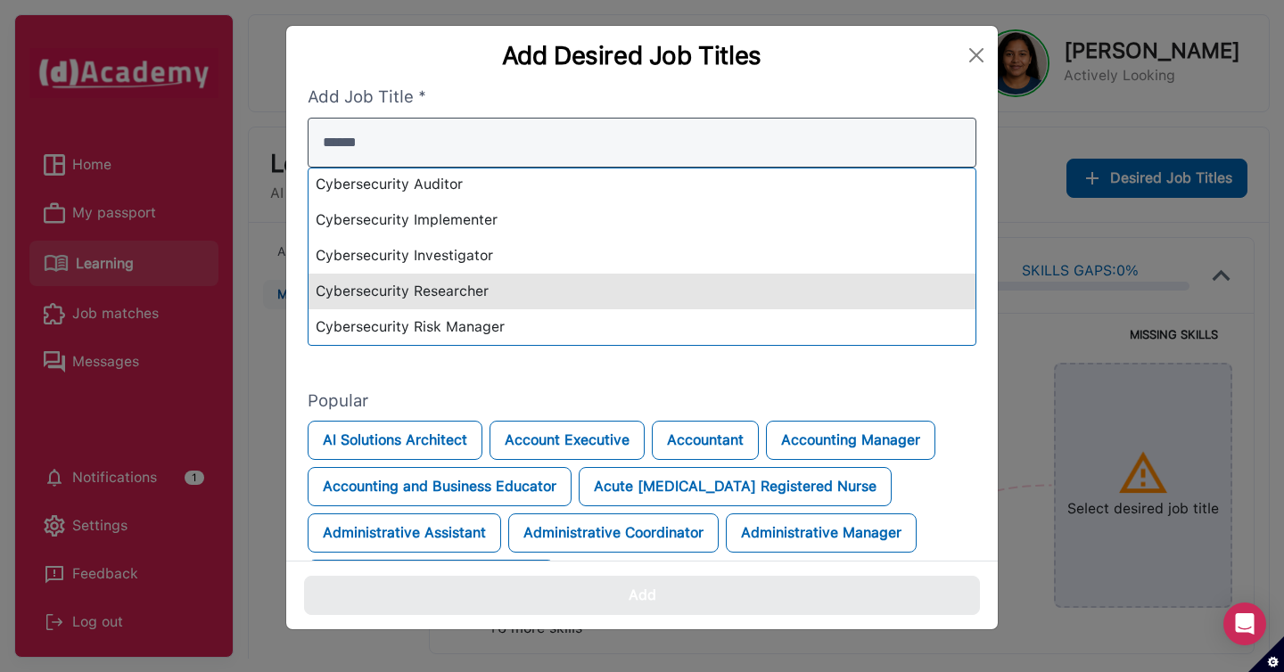
type input "******"
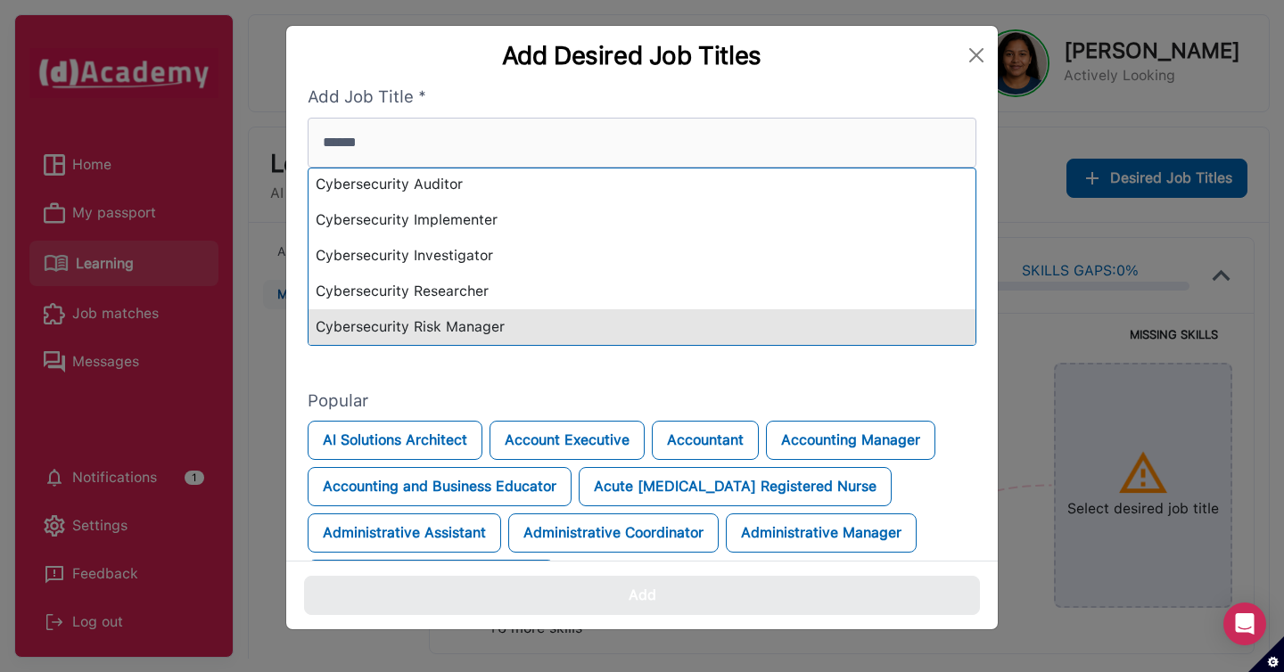
click at [533, 317] on div "Cybersecurity Risk Manager" at bounding box center [642, 327] width 667 height 36
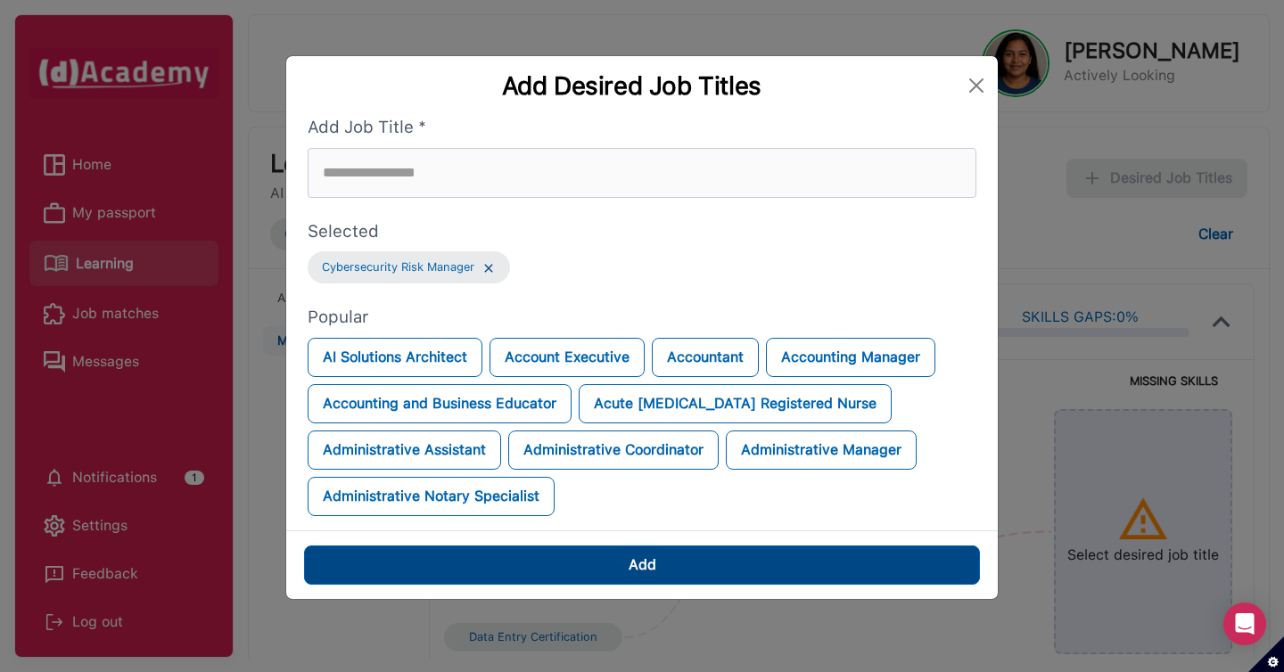
click at [654, 581] on button "Add" at bounding box center [642, 565] width 676 height 39
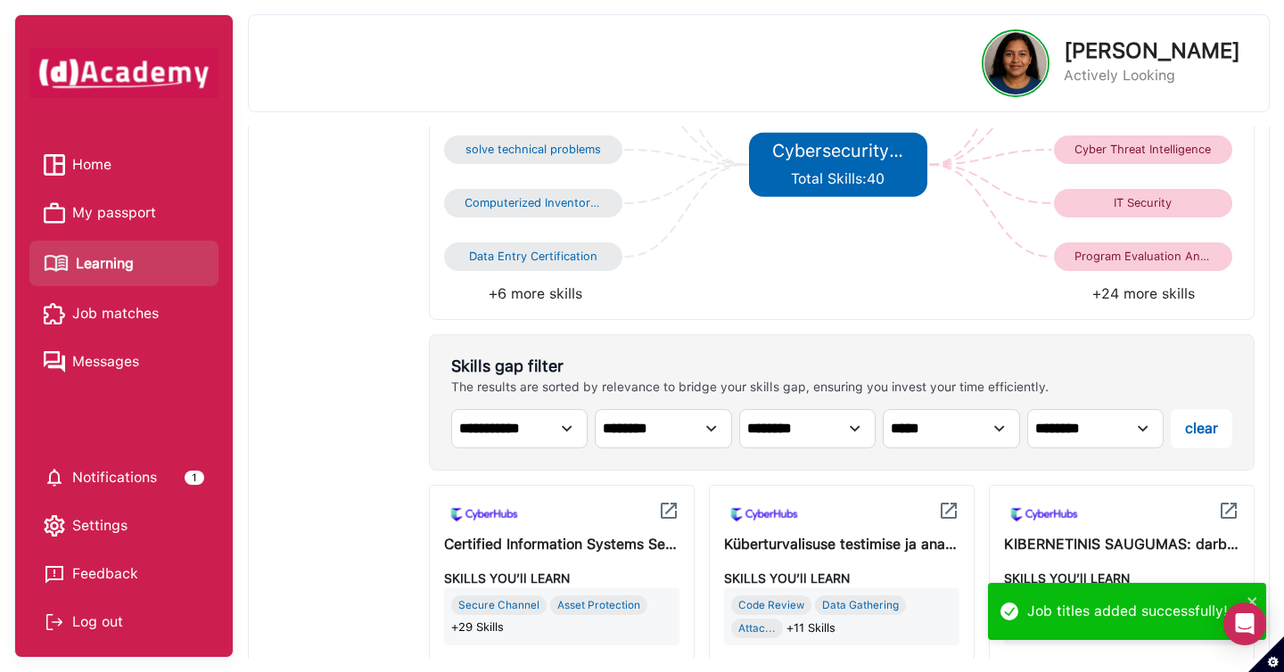
scroll to position [397, 0]
